Goal: Task Accomplishment & Management: Use online tool/utility

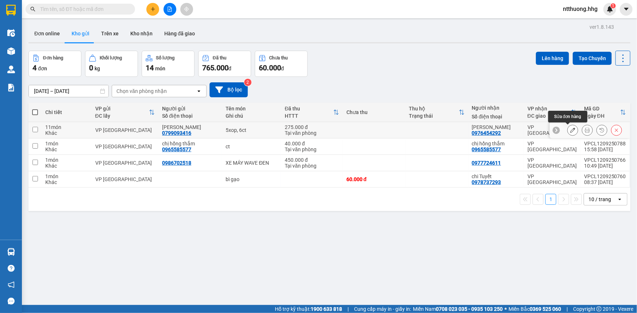
click at [570, 130] on icon at bounding box center [572, 130] width 5 height 5
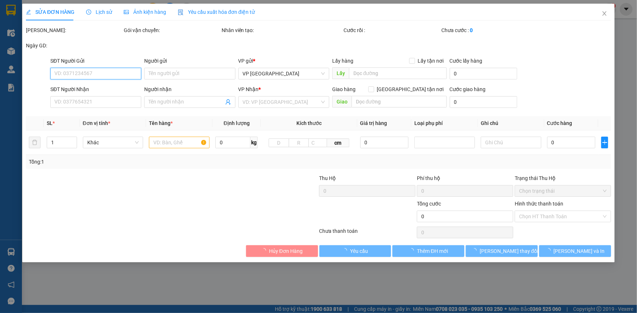
type input "0799093416"
type input "[PERSON_NAME]"
type input "0976454292"
type input "[PERSON_NAME]"
type input "275.000"
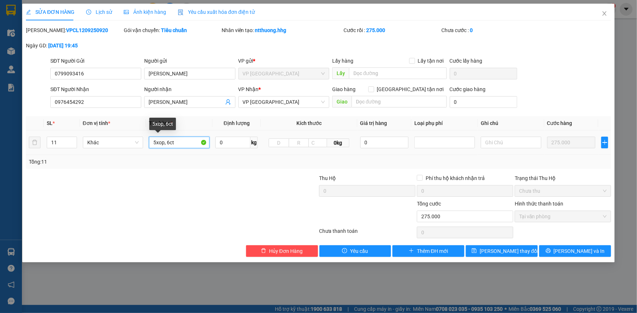
click at [191, 142] on input "5xop, 6ct" at bounding box center [179, 143] width 61 height 12
type input "5"
type input "xốp + ct"
click at [63, 143] on input "11" at bounding box center [62, 142] width 30 height 11
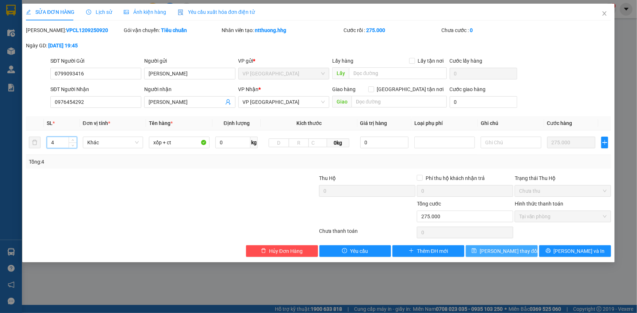
type input "4"
click at [512, 250] on span "[PERSON_NAME] thay đổi" at bounding box center [508, 251] width 58 height 8
